Goal: Information Seeking & Learning: Learn about a topic

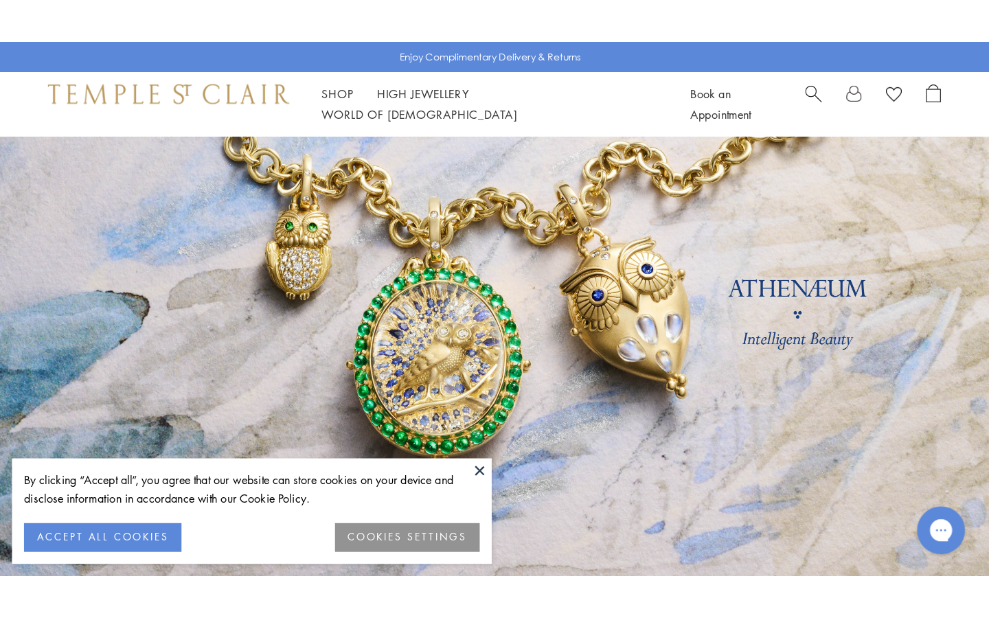
scroll to position [76, 0]
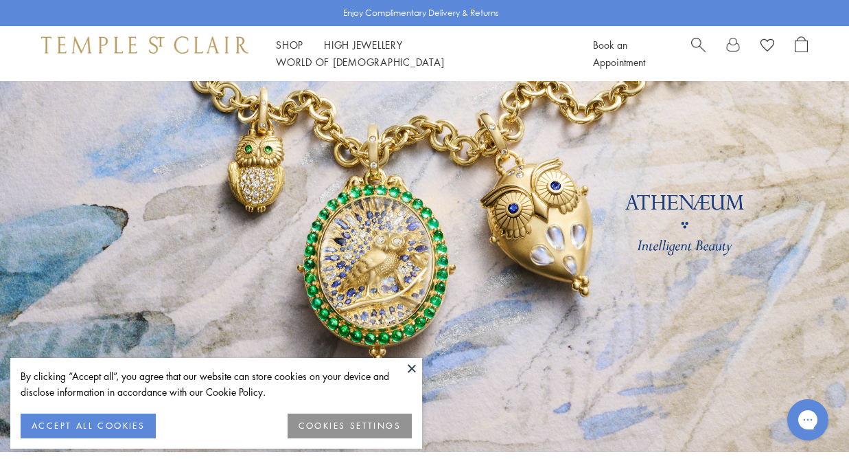
click at [416, 363] on button at bounding box center [412, 368] width 21 height 21
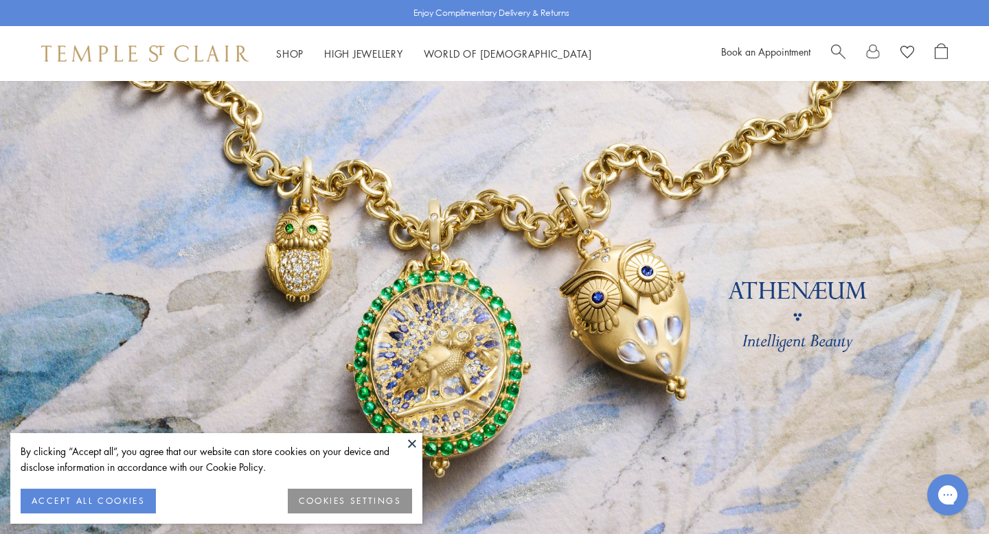
click at [411, 443] on button at bounding box center [412, 443] width 21 height 21
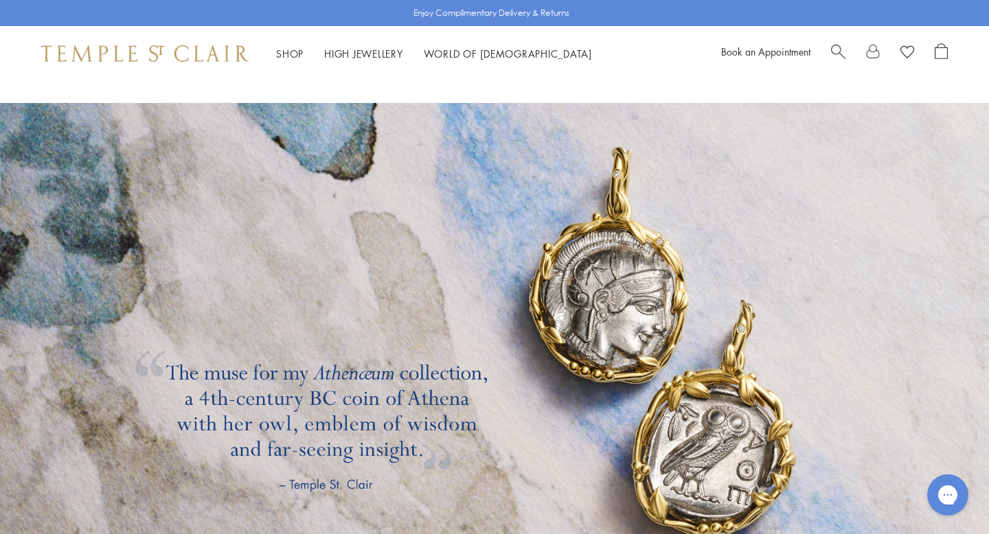
scroll to position [2168, 0]
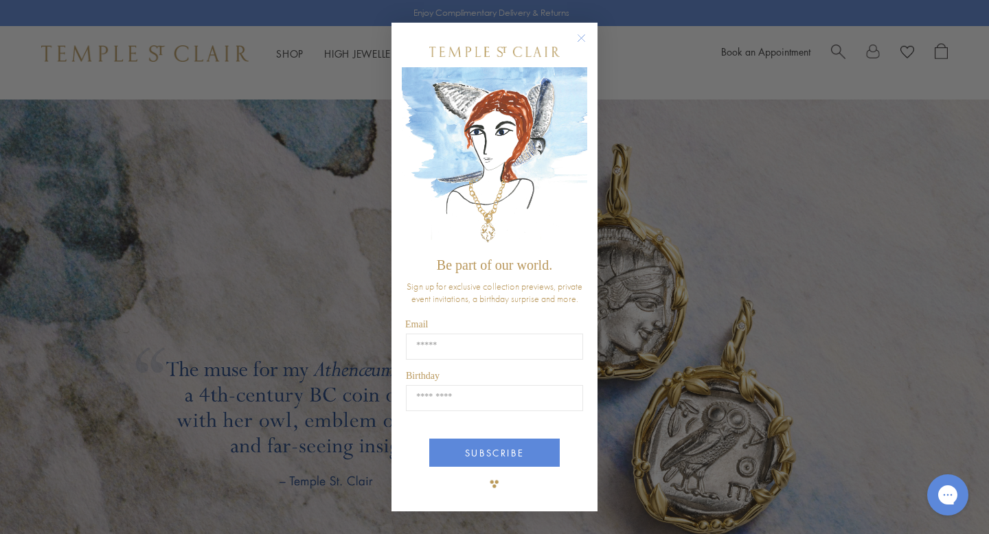
click at [582, 35] on circle "Close dialog" at bounding box center [581, 38] width 16 height 16
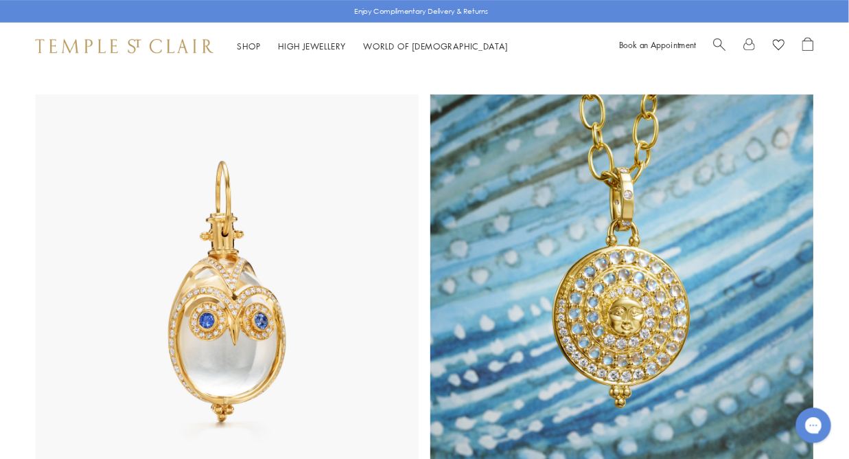
scroll to position [0, 0]
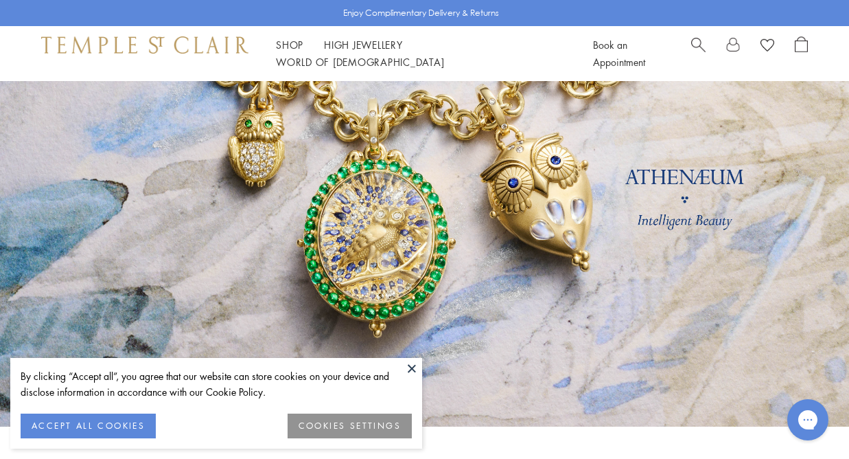
scroll to position [109, 0]
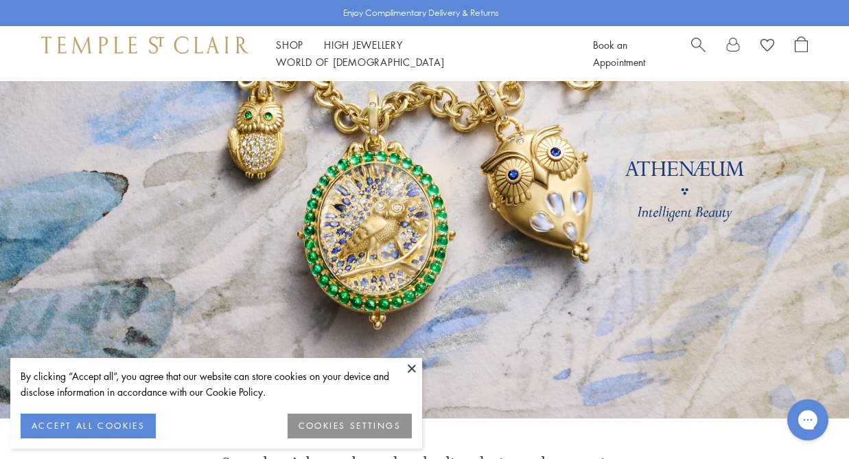
click at [412, 369] on button at bounding box center [412, 368] width 21 height 21
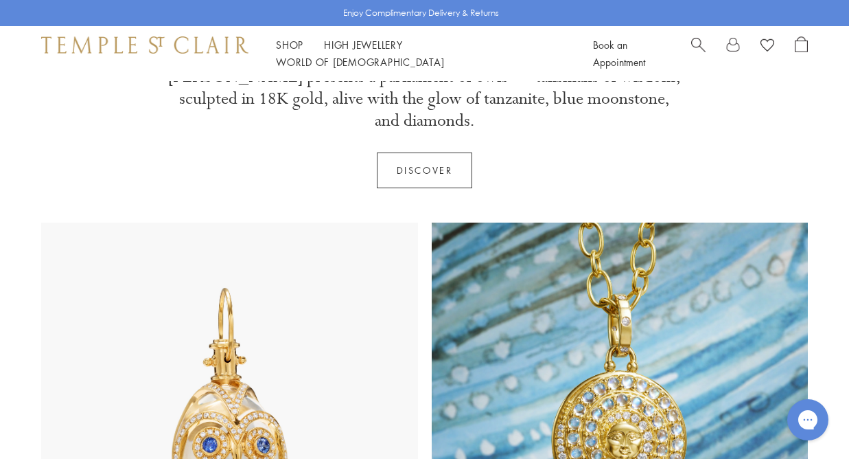
scroll to position [0, 0]
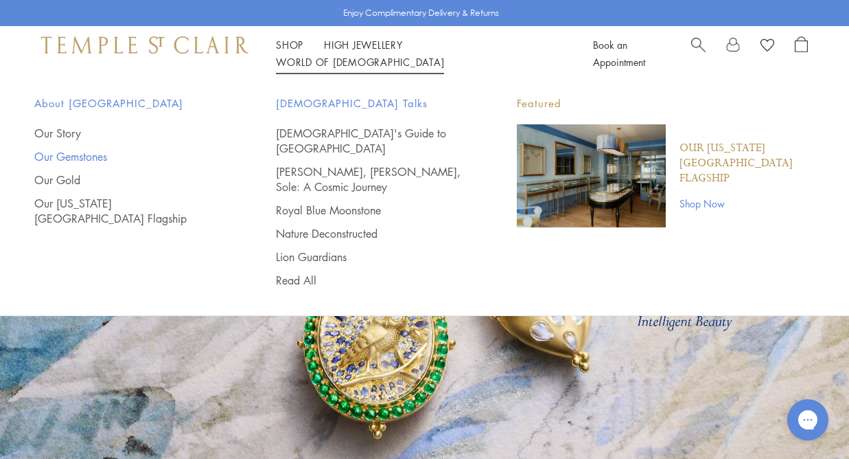
click at [57, 156] on link "Our Gemstones" at bounding box center [127, 156] width 187 height 15
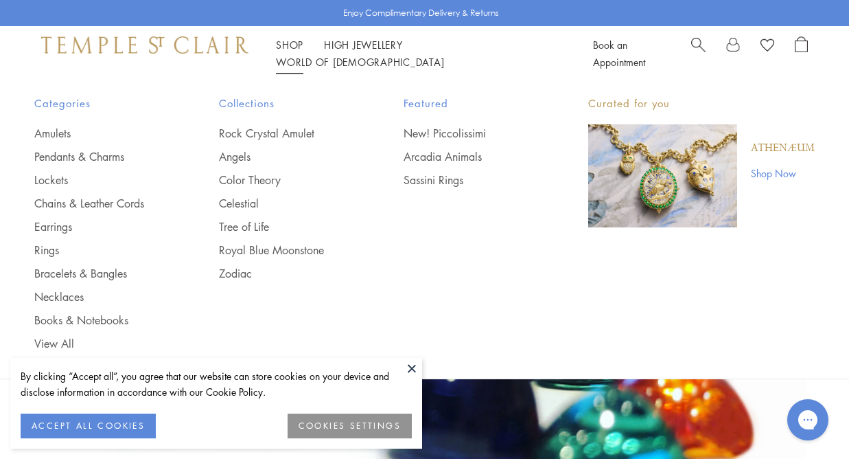
click at [258, 187] on ul "Rock Crystal Amulet Angels Color Theory Celestial Tree of Life Royal Blue Moons…" at bounding box center [284, 203] width 130 height 155
click at [256, 174] on link "Color Theory" at bounding box center [284, 179] width 130 height 15
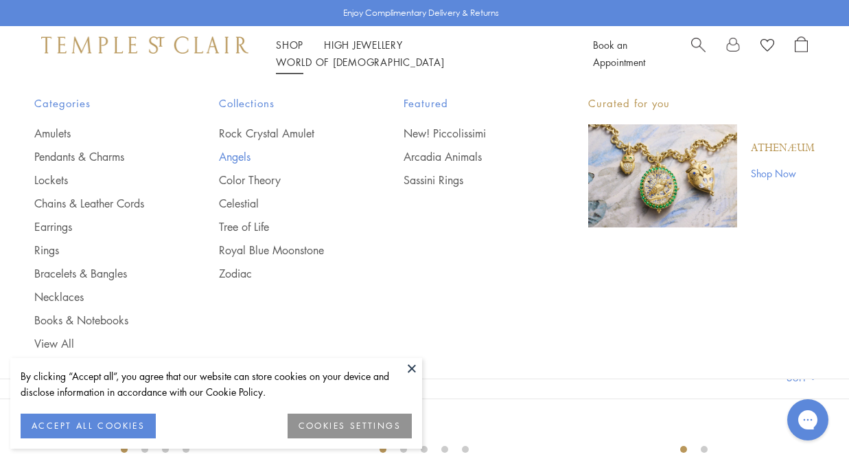
click at [235, 156] on link "Angels" at bounding box center [284, 156] width 130 height 15
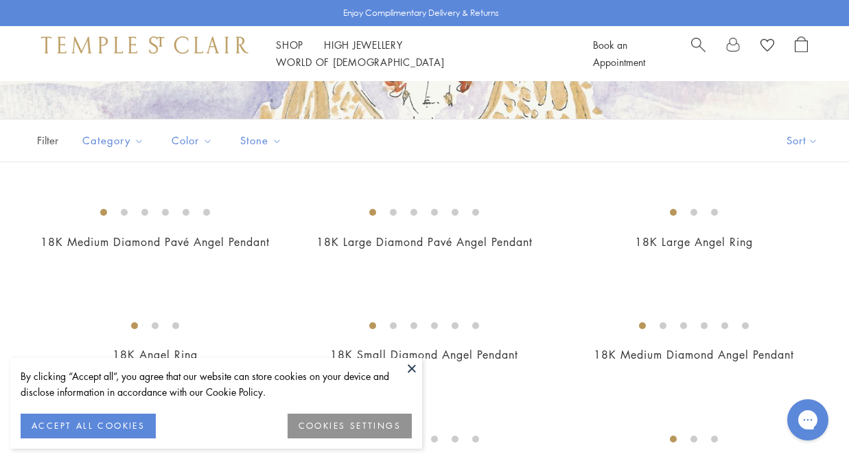
scroll to position [227, 0]
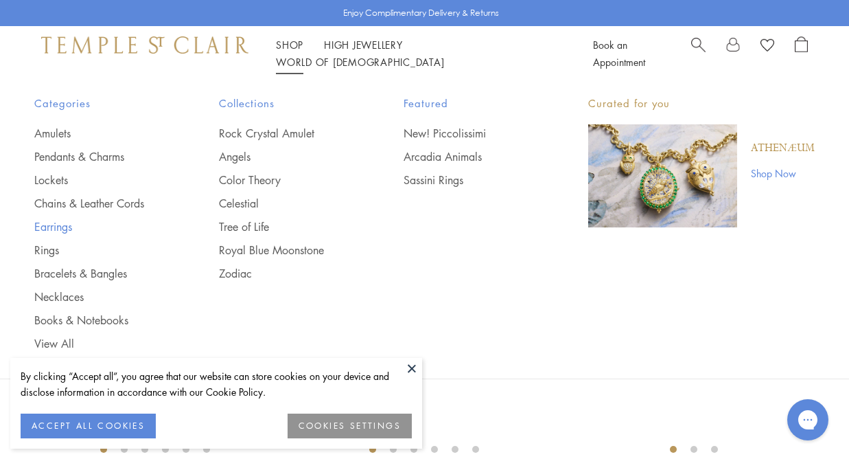
click at [51, 227] on link "Earrings" at bounding box center [99, 226] width 130 height 15
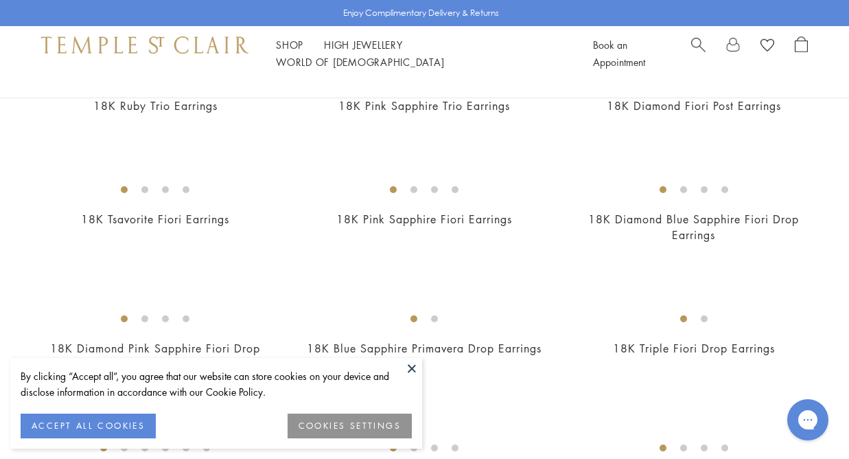
scroll to position [869, 0]
click at [0, 0] on img at bounding box center [0, 0] width 0 height 0
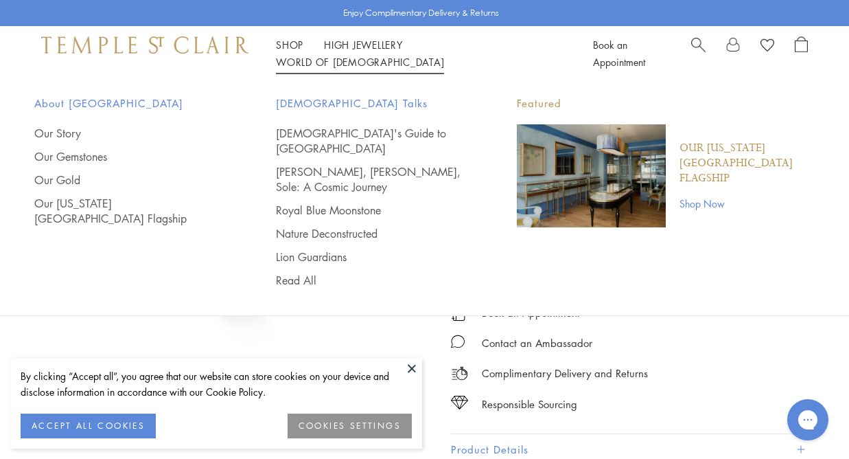
click at [448, 43] on div "Shop Shop Categories Amulets Pendants & Charms Lockets Chains & Leather Cords E…" at bounding box center [424, 53] width 849 height 55
